Goal: Task Accomplishment & Management: Use online tool/utility

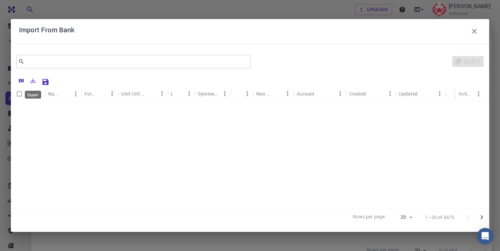
click at [33, 82] on icon "Export" at bounding box center [33, 80] width 6 height 6
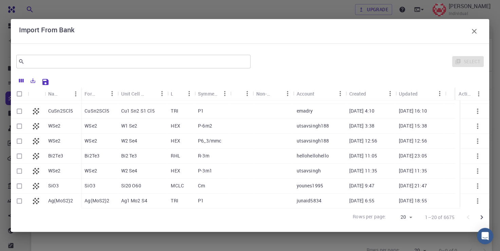
click at [115, 85] on div at bounding box center [268, 81] width 432 height 12
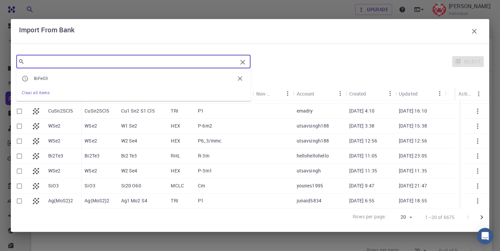
click at [42, 63] on input "text" at bounding box center [130, 62] width 213 height 10
click at [45, 77] on span "BiFeO3" at bounding box center [41, 77] width 14 height 5
type input "BiFeO3"
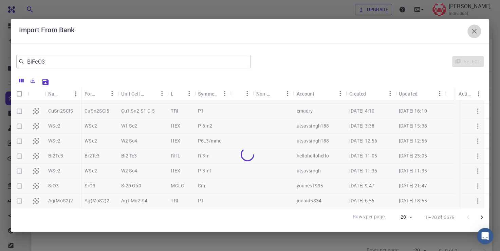
click at [470, 33] on icon "button" at bounding box center [474, 31] width 8 height 8
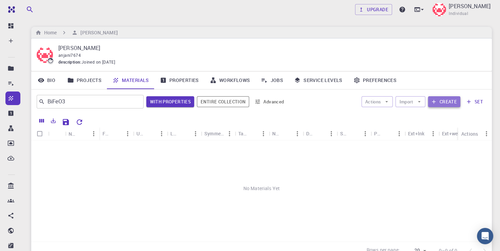
click at [439, 103] on button "Create" at bounding box center [444, 101] width 32 height 11
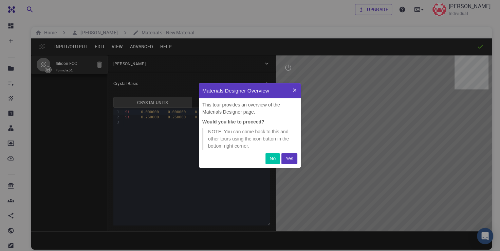
scroll to position [79, 96]
click at [293, 90] on icon at bounding box center [294, 89] width 5 height 5
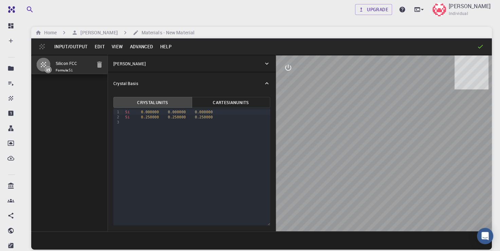
click at [69, 46] on button "Input/Output" at bounding box center [71, 46] width 40 height 11
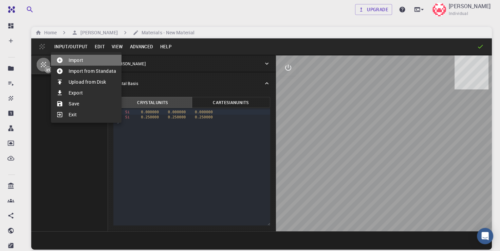
click at [76, 58] on li "Import" at bounding box center [86, 60] width 71 height 11
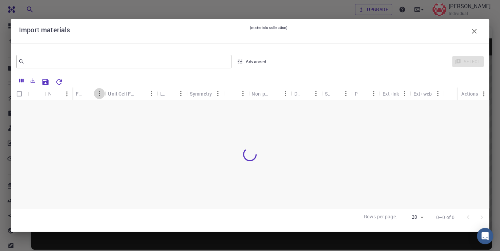
click at [99, 93] on icon "Menu" at bounding box center [99, 93] width 1 height 5
click at [461, 63] on div "Select" at bounding box center [377, 61] width 211 height 16
click at [475, 31] on icon "button" at bounding box center [474, 31] width 8 height 8
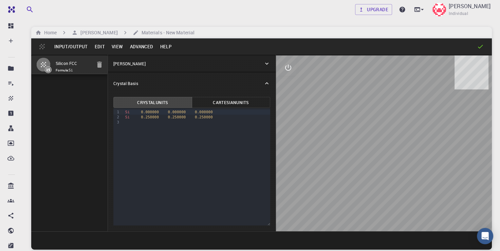
click at [402, 36] on div "Home [PERSON_NAME] Pandey Materials - New Material" at bounding box center [261, 33] width 461 height 12
click at [480, 45] on icon at bounding box center [480, 46] width 7 height 7
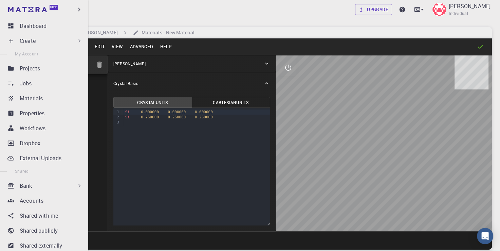
click at [23, 41] on p "Create" at bounding box center [28, 41] width 16 height 8
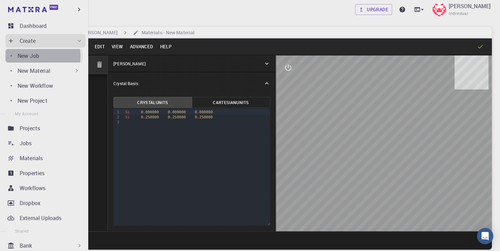
click at [25, 56] on p "New Job" at bounding box center [28, 56] width 21 height 8
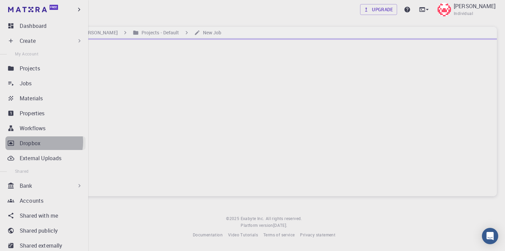
click at [36, 142] on p "Dropbox" at bounding box center [30, 143] width 21 height 8
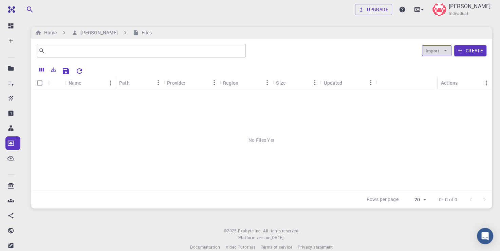
click at [447, 49] on icon "button" at bounding box center [445, 51] width 6 height 6
click at [445, 64] on span "Upload File" at bounding box center [451, 64] width 22 height 7
click at [444, 49] on icon "button" at bounding box center [445, 51] width 6 height 6
click at [450, 66] on span "Upload File" at bounding box center [451, 64] width 22 height 7
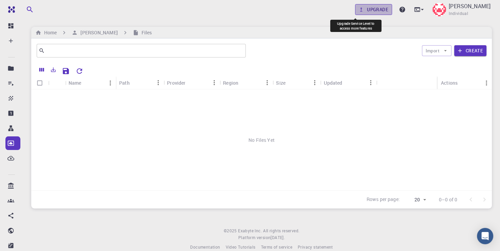
click at [360, 8] on link "Upgrade" at bounding box center [373, 9] width 37 height 11
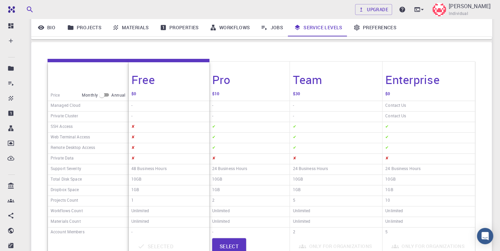
scroll to position [90, 0]
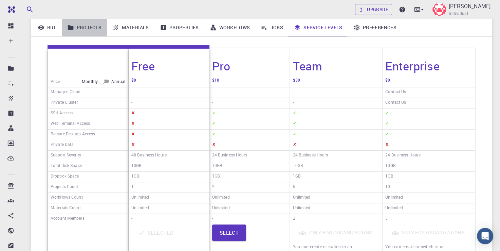
click at [98, 27] on link "Projects" at bounding box center [84, 28] width 45 height 18
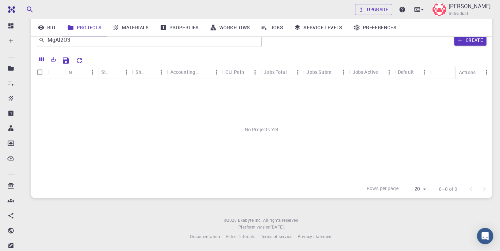
scroll to position [61, 0]
